Goal: Information Seeking & Learning: Learn about a topic

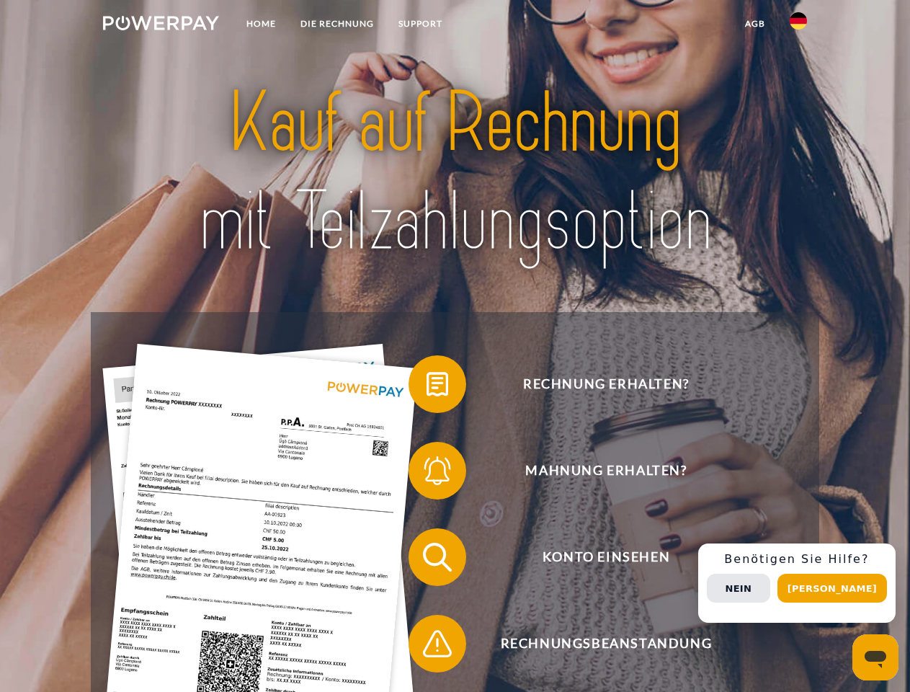
click at [161, 25] on img at bounding box center [161, 23] width 116 height 14
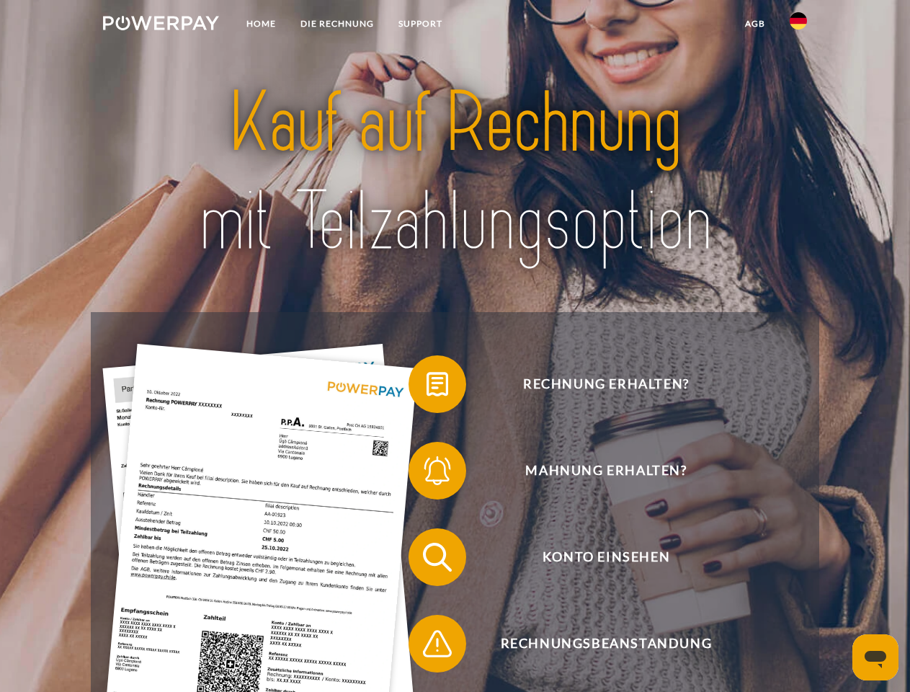
click at [799, 25] on img at bounding box center [798, 20] width 17 height 17
click at [755, 24] on link "agb" at bounding box center [755, 24] width 45 height 26
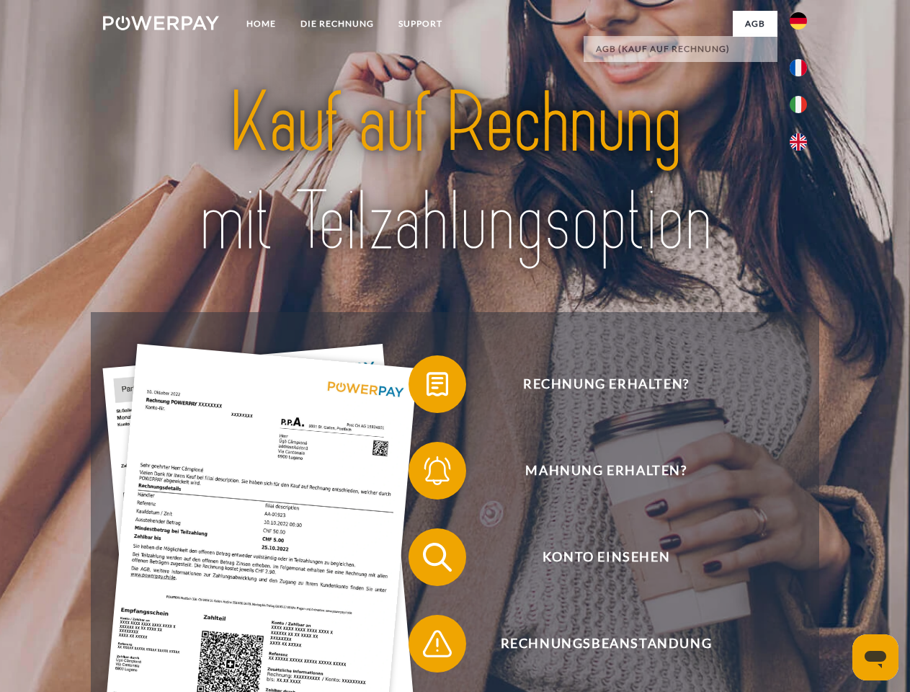
click at [427, 387] on span at bounding box center [416, 384] width 72 height 72
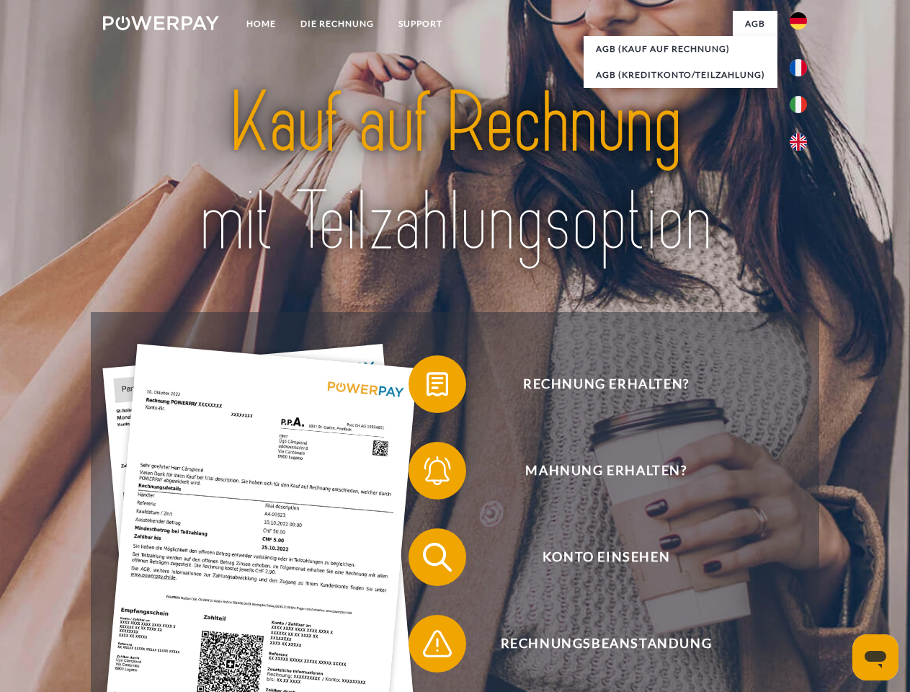
click at [427, 474] on span at bounding box center [416, 471] width 72 height 72
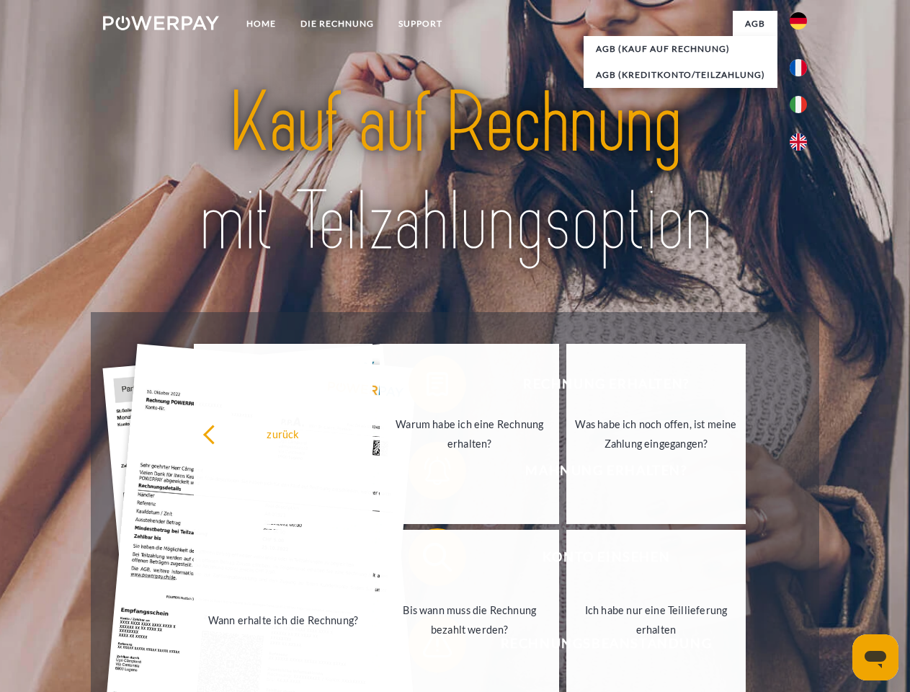
click at [427, 560] on link "Bis wann muss die Rechnung bezahlt werden?" at bounding box center [469, 620] width 179 height 180
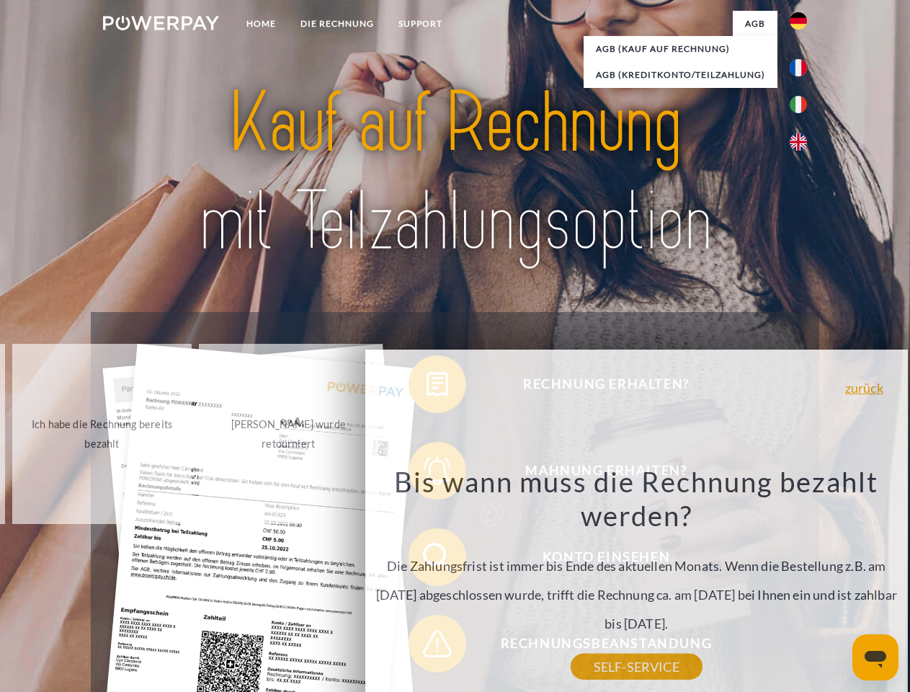
click at [427, 646] on div "Rechnung erhalten? Mahnung erhalten? Konto einsehen" at bounding box center [455, 600] width 728 height 577
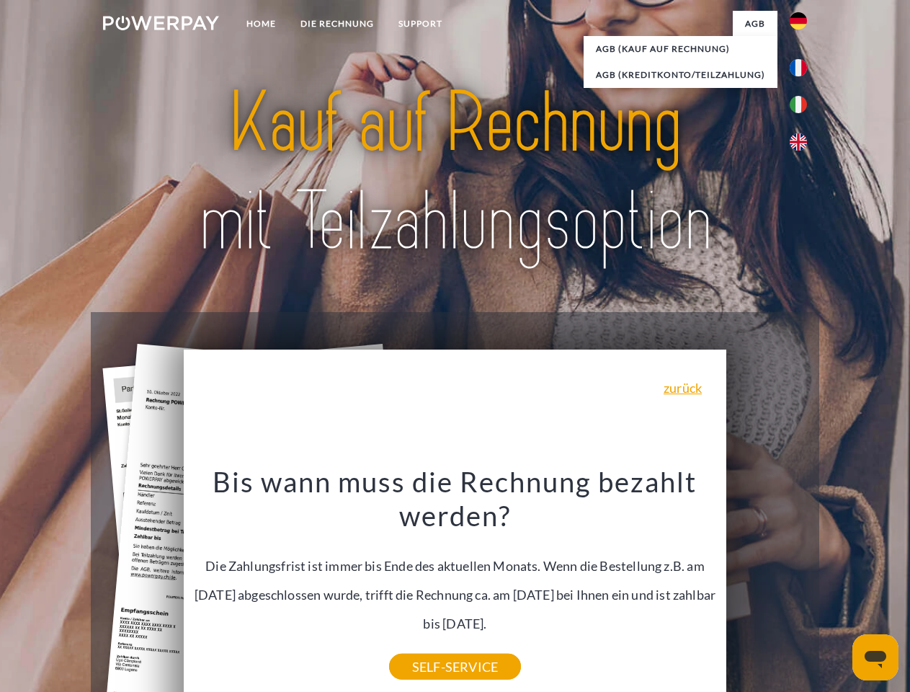
click at [802, 583] on div "Rechnung erhalten? Mahnung erhalten? Konto einsehen" at bounding box center [455, 600] width 728 height 577
click at [767, 586] on span "Konto einsehen" at bounding box center [606, 557] width 353 height 58
click at [837, 588] on header "Home DIE RECHNUNG SUPPORT" at bounding box center [455, 497] width 910 height 995
